Goal: Transaction & Acquisition: Obtain resource

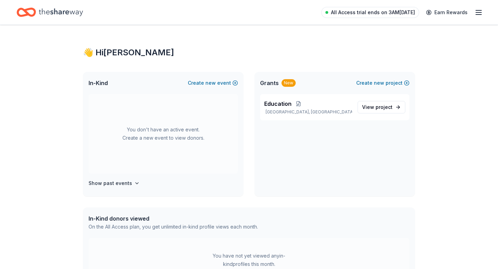
click at [367, 12] on span "All Access trial ends on 3AM[DATE]" at bounding box center [373, 12] width 84 height 8
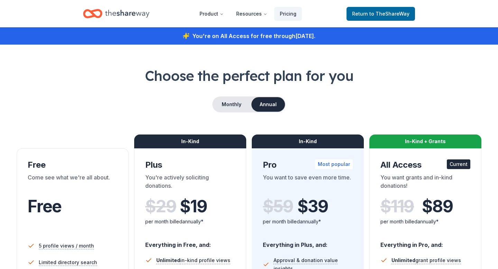
click at [251, 13] on button "Resources" at bounding box center [252, 14] width 42 height 14
click at [252, 13] on button "Resources" at bounding box center [252, 14] width 42 height 14
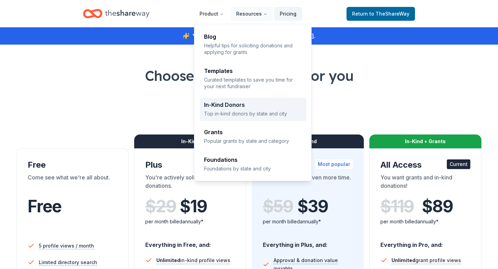
click at [221, 108] on div "In-Kind Donors Top in-kind donors by state and city" at bounding box center [253, 109] width 98 height 15
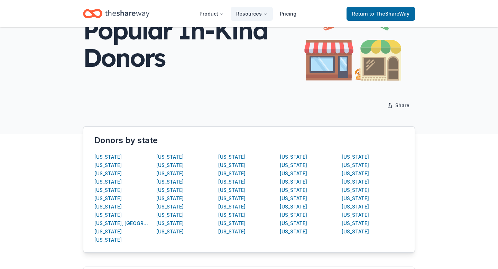
scroll to position [87, 0]
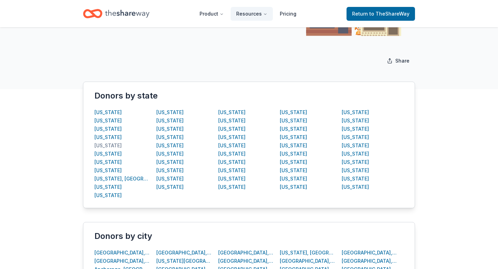
click at [108, 143] on div "[US_STATE]" at bounding box center [107, 145] width 27 height 8
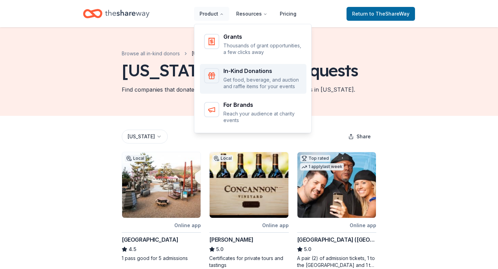
click at [241, 77] on p "Get food, beverage, and auction and raffle items for your events" at bounding box center [262, 82] width 79 height 13
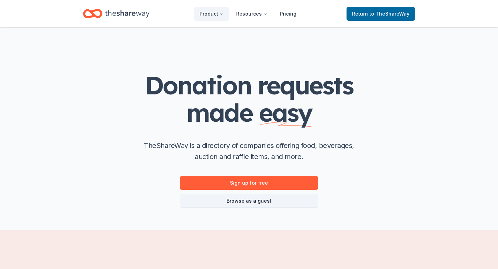
click at [243, 203] on link "Browse as a guest" at bounding box center [249, 201] width 138 height 14
click at [243, 201] on link "Browse as a guest" at bounding box center [249, 201] width 138 height 14
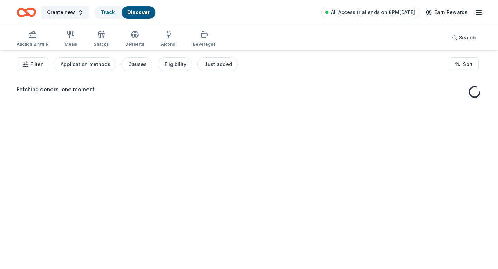
click at [243, 201] on div "Fetching donors, one moment..." at bounding box center [249, 184] width 498 height 269
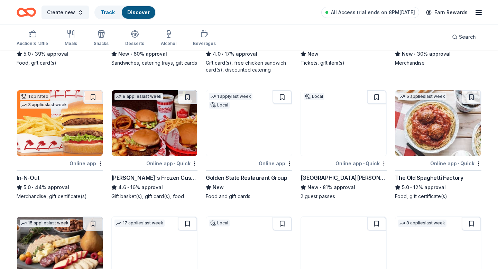
scroll to position [691, 0]
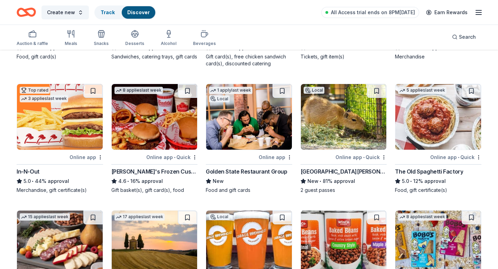
click at [50, 181] on div "5.0 • 44% approval" at bounding box center [60, 181] width 86 height 8
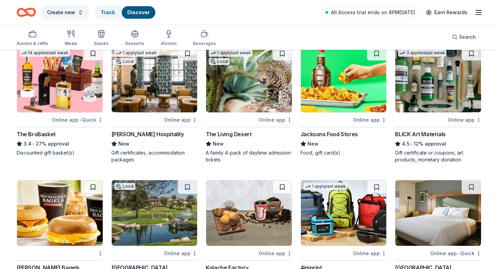
scroll to position [1389, 0]
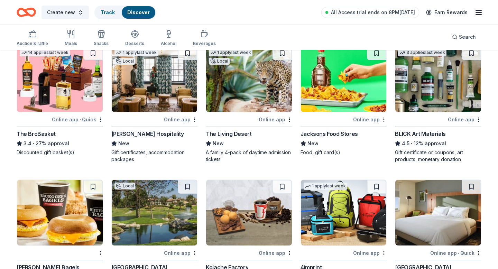
click at [52, 151] on div "Discounted gift basket(s)" at bounding box center [60, 152] width 86 height 7
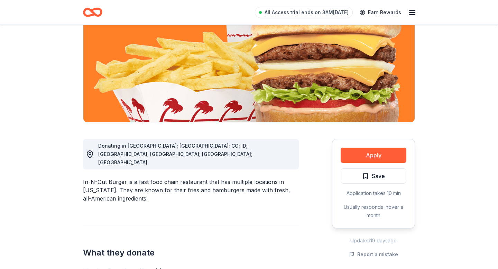
scroll to position [132, 0]
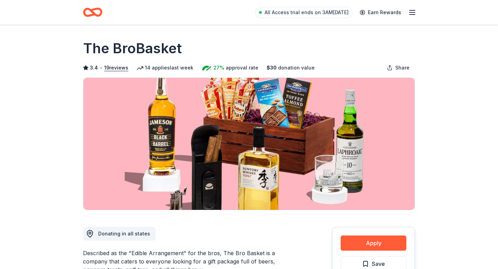
scroll to position [186, 0]
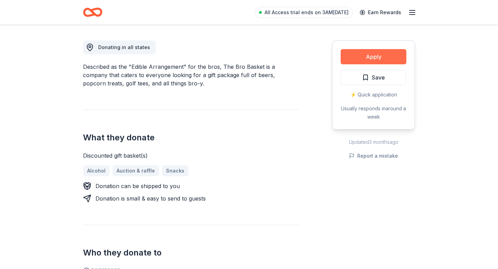
click at [365, 58] on button "Apply" at bounding box center [374, 56] width 66 height 15
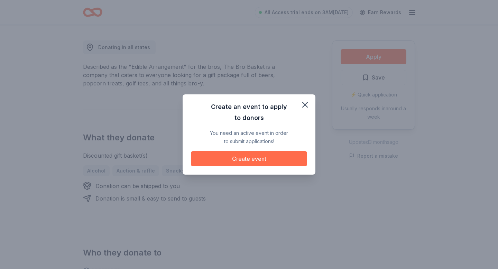
click at [241, 163] on button "Create event" at bounding box center [249, 158] width 116 height 15
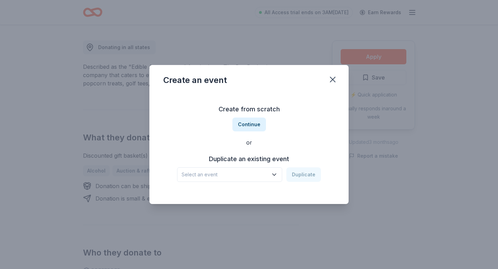
click at [275, 174] on icon "button" at bounding box center [274, 174] width 7 height 7
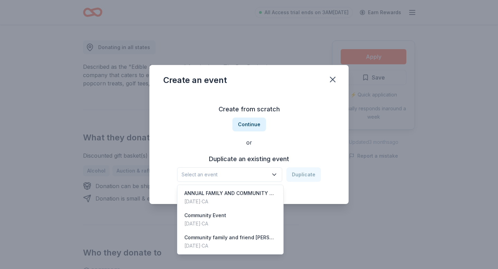
click at [249, 127] on div "Create from scratch Continue or Duplicate an existing event Select an event Dup…" at bounding box center [248, 143] width 171 height 100
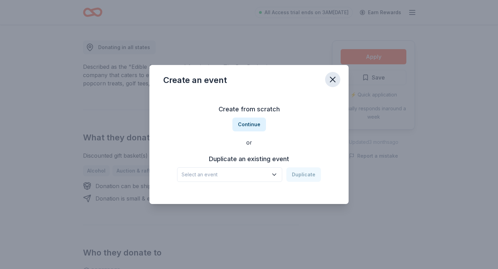
click at [335, 82] on icon "button" at bounding box center [333, 80] width 10 height 10
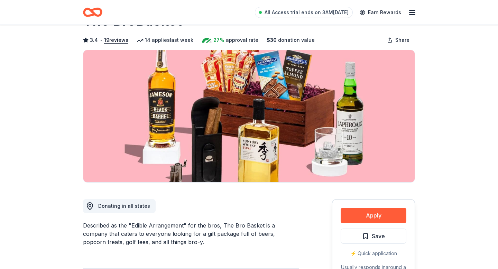
scroll to position [0, 0]
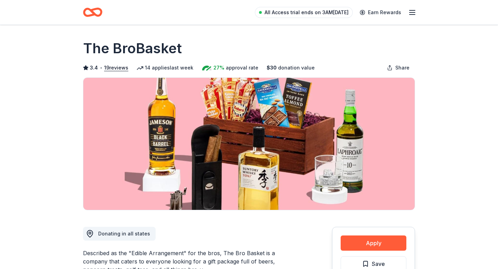
click at [290, 13] on span "All Access trial ends on 3AM[DATE]" at bounding box center [306, 12] width 84 height 8
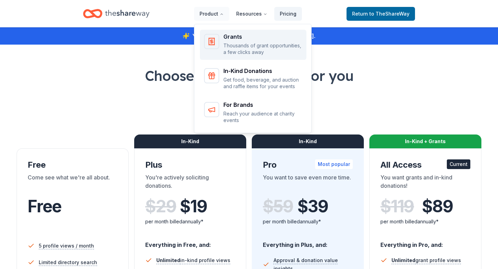
click at [239, 37] on div "Grants" at bounding box center [262, 37] width 79 height 6
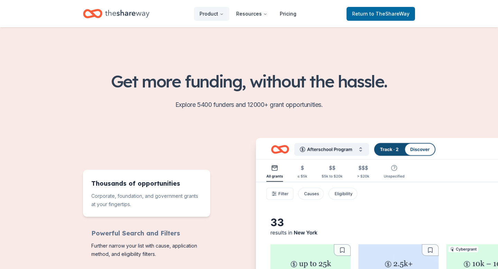
scroll to position [156, 0]
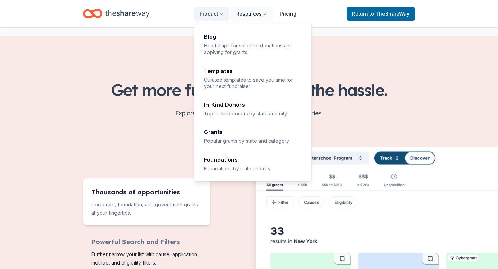
click at [250, 14] on button "Resources" at bounding box center [252, 14] width 42 height 14
